Goal: Task Accomplishment & Management: Complete application form

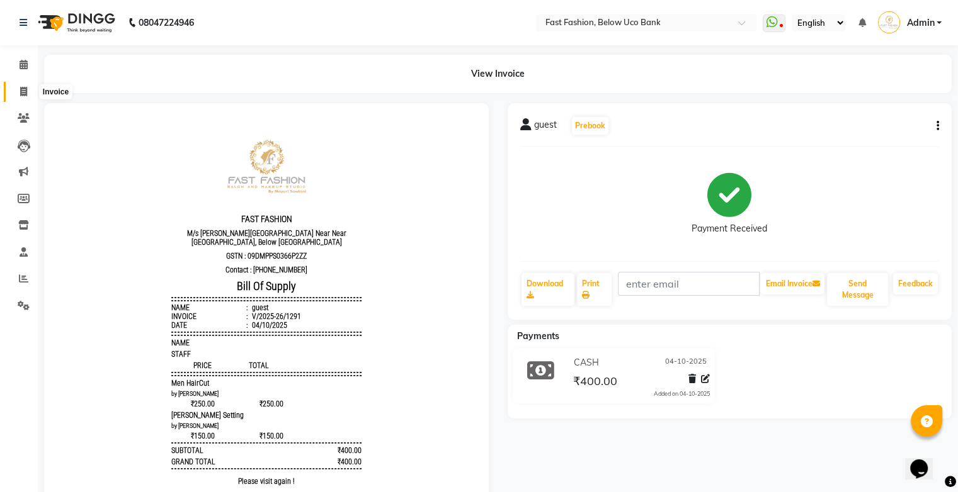
click at [25, 92] on icon at bounding box center [23, 91] width 7 height 9
select select "service"
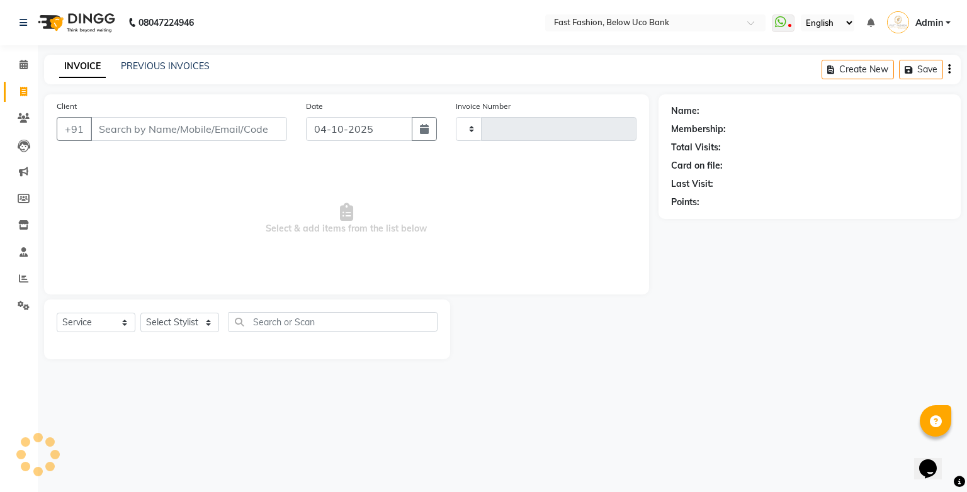
type input "1292"
select select "4228"
click at [127, 138] on input "Client" at bounding box center [189, 129] width 196 height 24
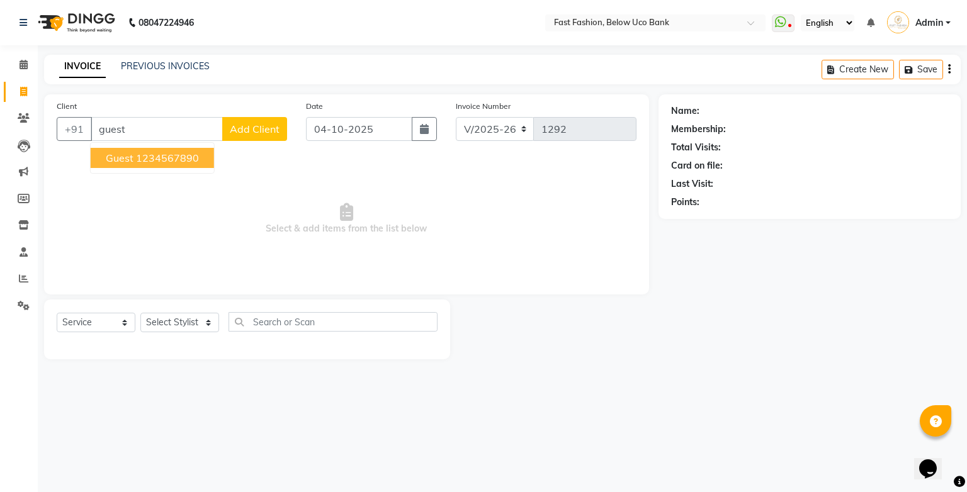
click at [127, 159] on span "guest" at bounding box center [120, 158] width 28 height 13
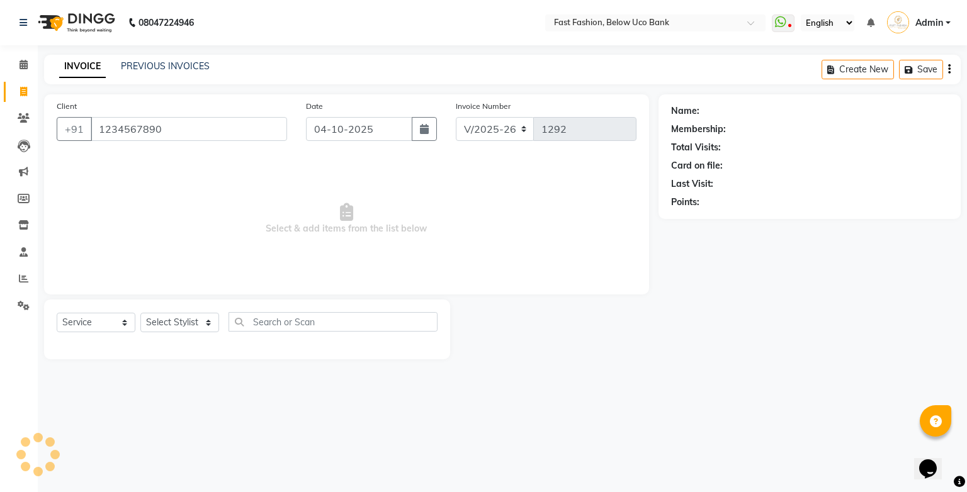
type input "1234567890"
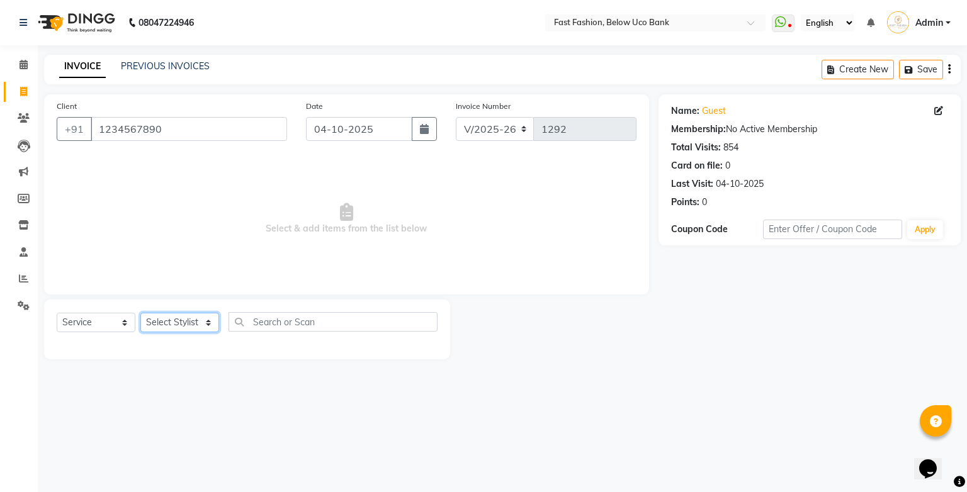
click at [202, 327] on select "Select Stylist ali anjali ashish golu mamta [PERSON_NAME] [PERSON_NAME] [PERSON…" at bounding box center [179, 323] width 79 height 20
select select "22409"
click at [140, 314] on select "Select Stylist ali anjali ashish golu mamta [PERSON_NAME] [PERSON_NAME] [PERSON…" at bounding box center [179, 323] width 79 height 20
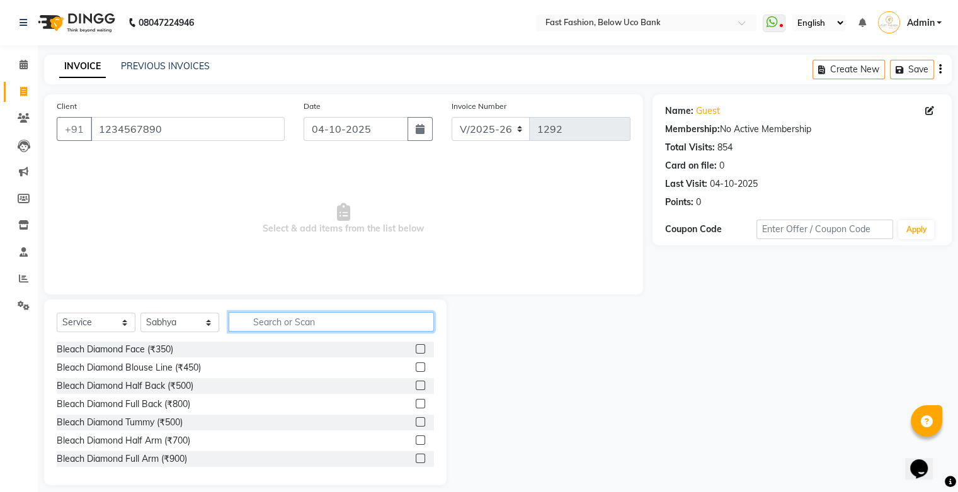
click at [294, 322] on input "text" at bounding box center [331, 322] width 205 height 20
type input "full arm"
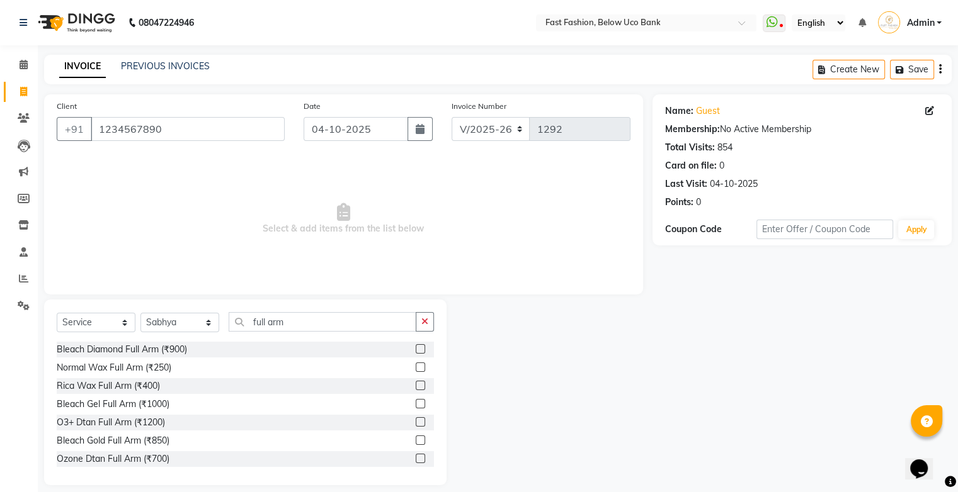
click at [416, 387] on label at bounding box center [420, 385] width 9 height 9
click at [416, 387] on input "checkbox" at bounding box center [420, 386] width 8 height 8
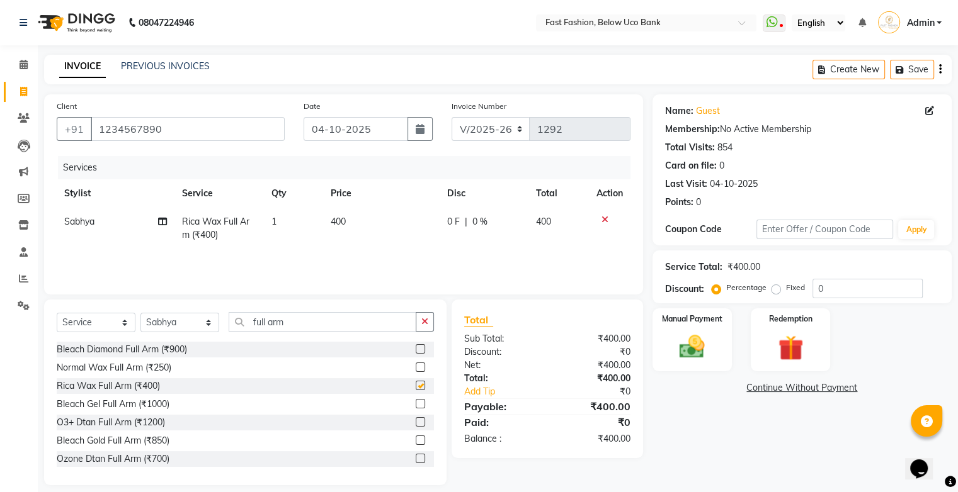
checkbox input "false"
click at [365, 323] on input "full arm" at bounding box center [323, 322] width 188 height 20
type input "f"
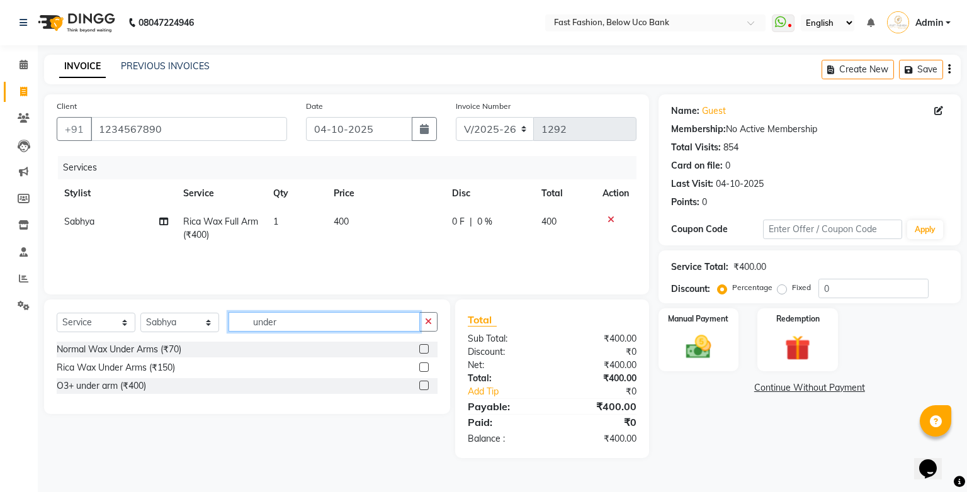
type input "under"
click at [423, 367] on label at bounding box center [423, 367] width 9 height 9
click at [423, 367] on input "checkbox" at bounding box center [423, 368] width 8 height 8
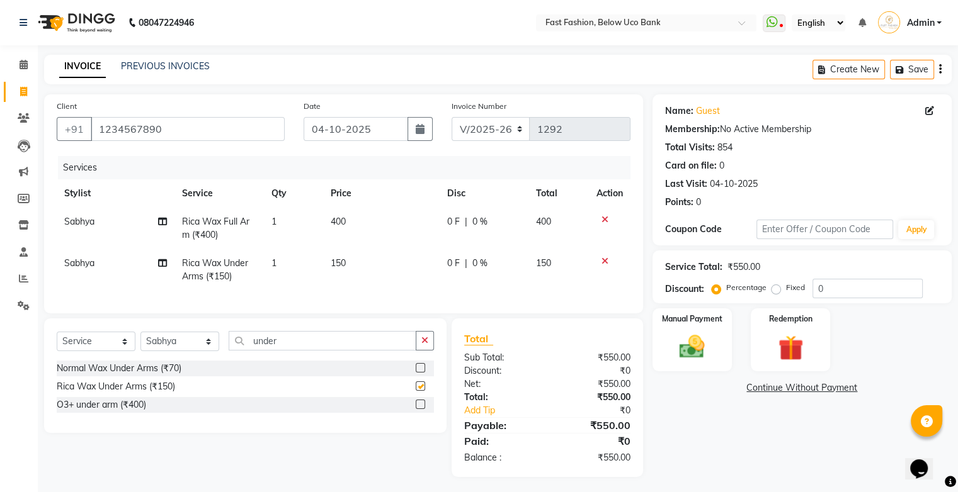
checkbox input "false"
click at [368, 346] on input "under" at bounding box center [323, 341] width 188 height 20
type input "u"
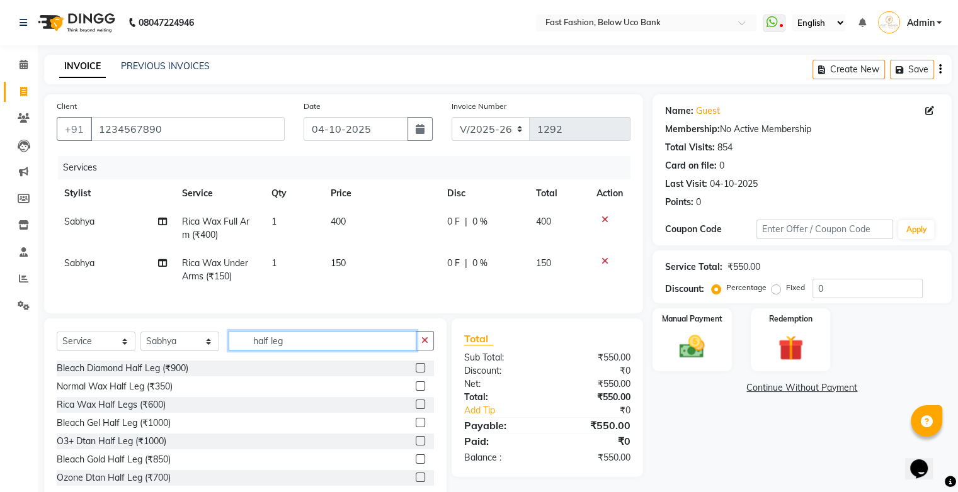
type input "half leg"
click at [416, 413] on div at bounding box center [420, 406] width 8 height 13
click at [416, 409] on label at bounding box center [420, 404] width 9 height 9
click at [416, 409] on input "checkbox" at bounding box center [420, 405] width 8 height 8
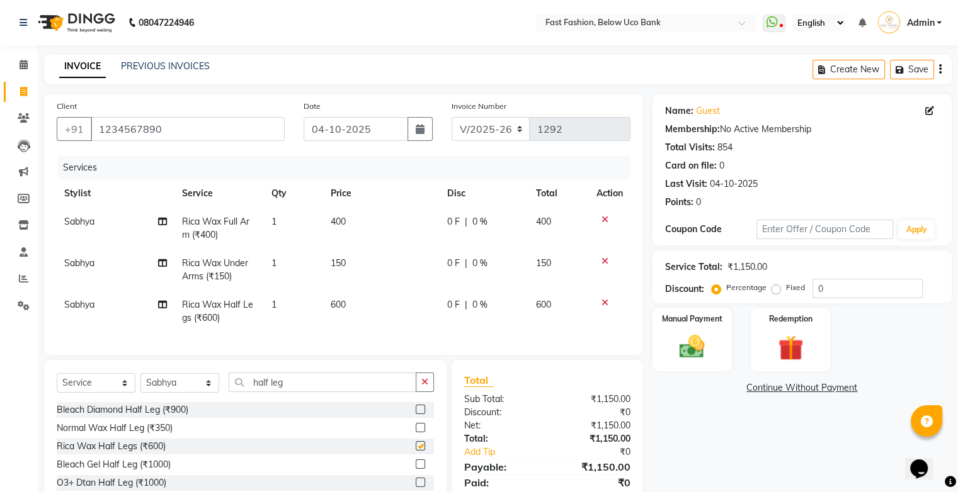
checkbox input "false"
click at [360, 387] on input "half leg" at bounding box center [323, 383] width 188 height 20
type input "h"
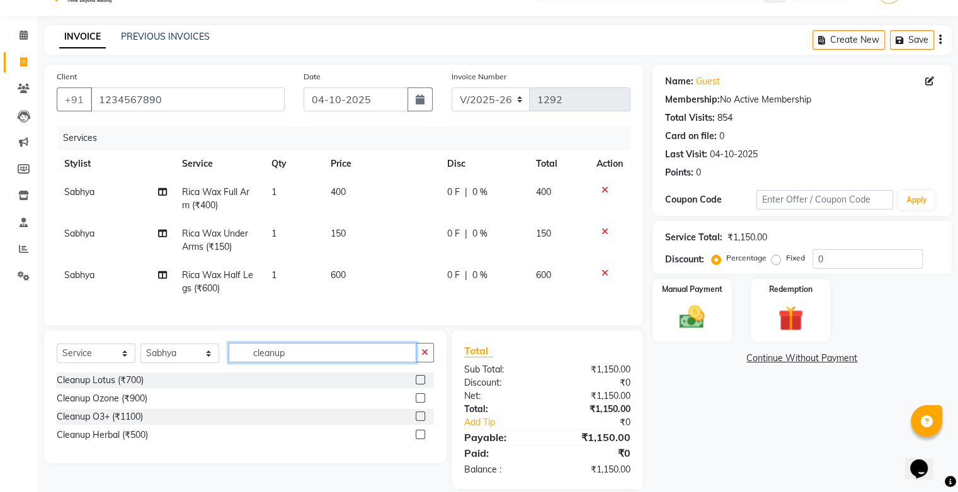
scroll to position [55, 0]
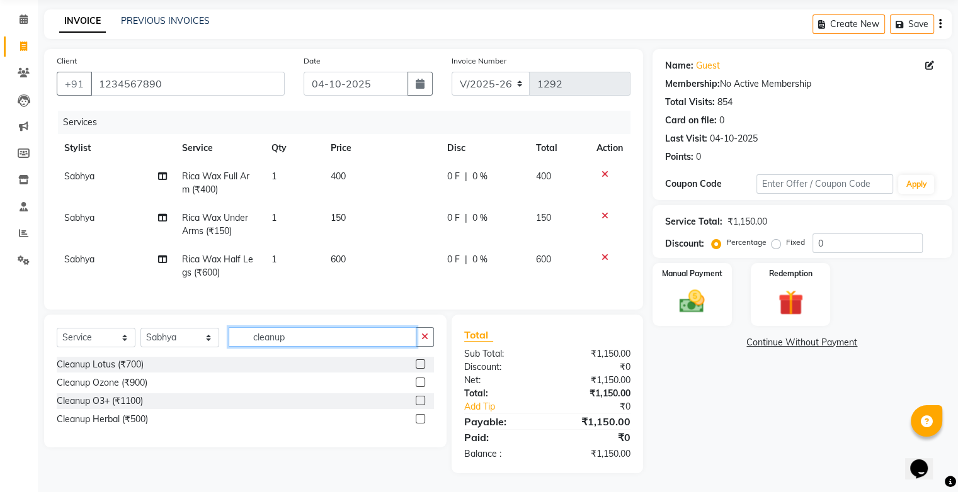
type input "cleanup"
click at [421, 419] on label at bounding box center [420, 418] width 9 height 9
click at [421, 419] on input "checkbox" at bounding box center [420, 420] width 8 height 8
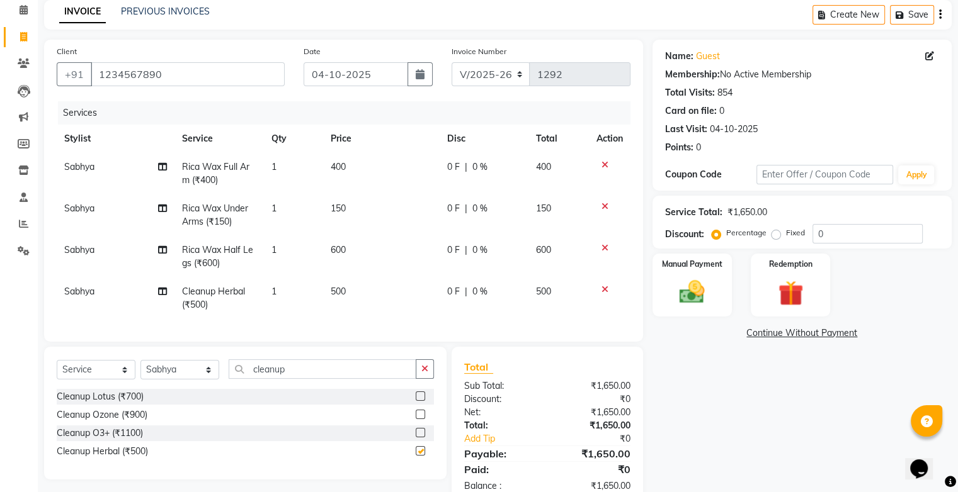
checkbox input "false"
click at [698, 281] on img at bounding box center [692, 293] width 42 height 30
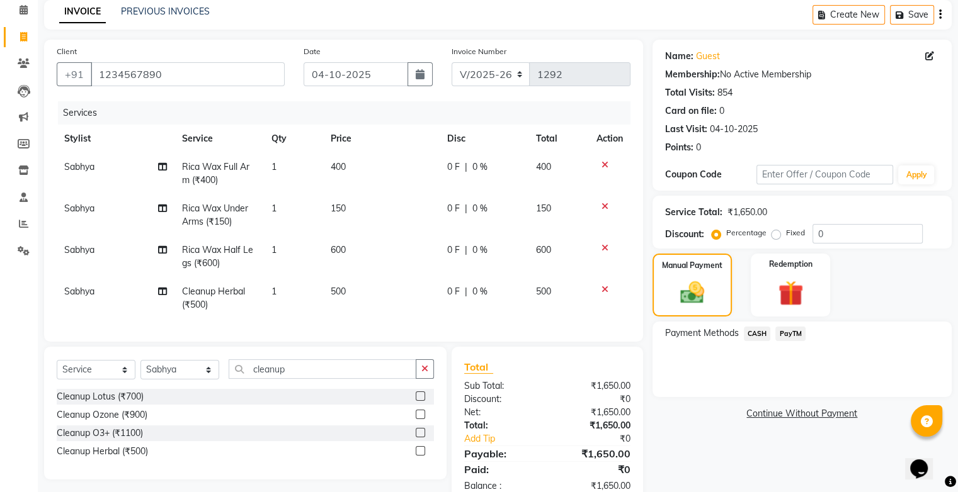
click at [785, 332] on span "PayTM" at bounding box center [790, 334] width 30 height 14
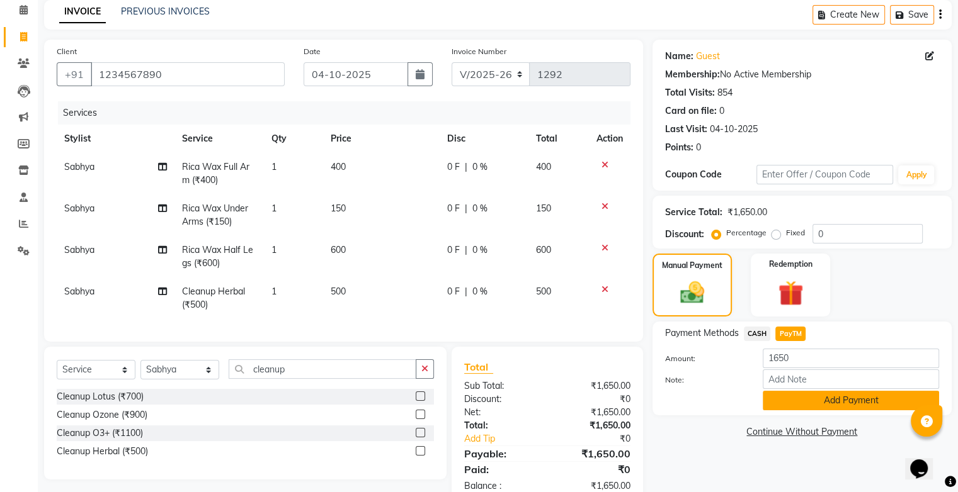
click at [814, 402] on button "Add Payment" at bounding box center [851, 401] width 176 height 20
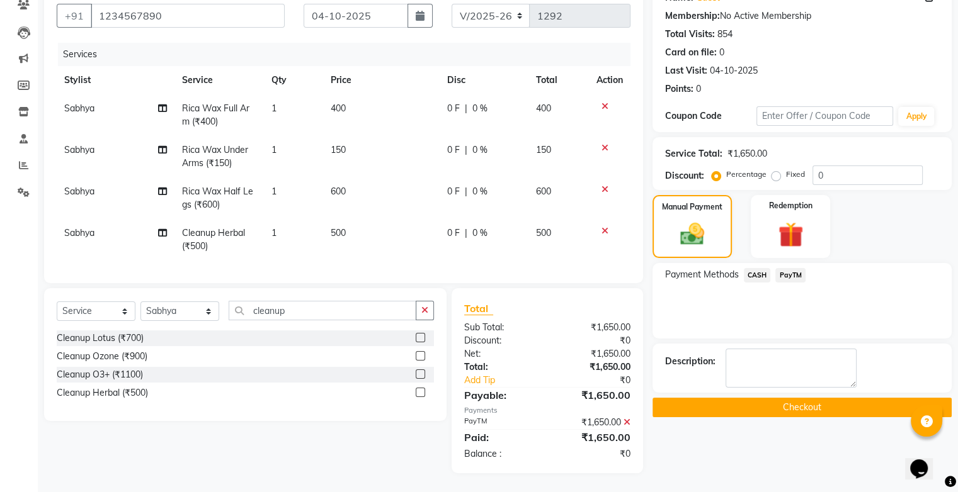
scroll to position [123, 0]
click at [804, 398] on button "Checkout" at bounding box center [801, 408] width 299 height 20
